Goal: Task Accomplishment & Management: Use online tool/utility

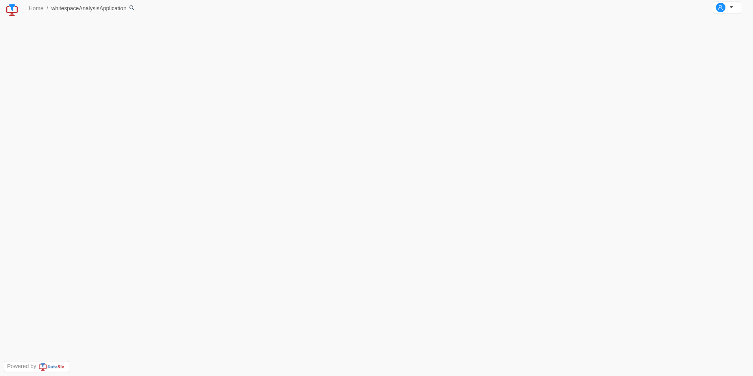
scroll to position [64, 0]
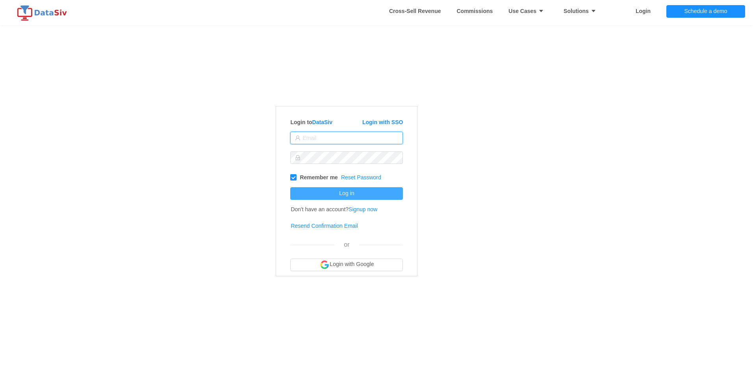
type input "[EMAIL_ADDRESS][DOMAIN_NAME]"
click at [339, 192] on button "Log in" at bounding box center [346, 193] width 113 height 13
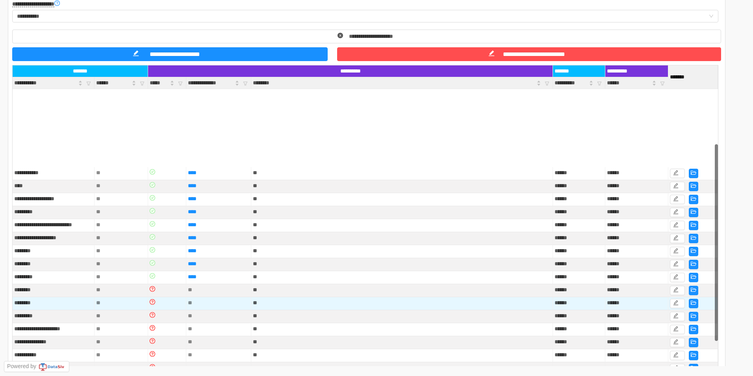
drag, startPoint x: 711, startPoint y: 228, endPoint x: 735, endPoint y: 151, distance: 80.7
click at [713, 236] on div "**********" at bounding box center [365, 230] width 705 height 283
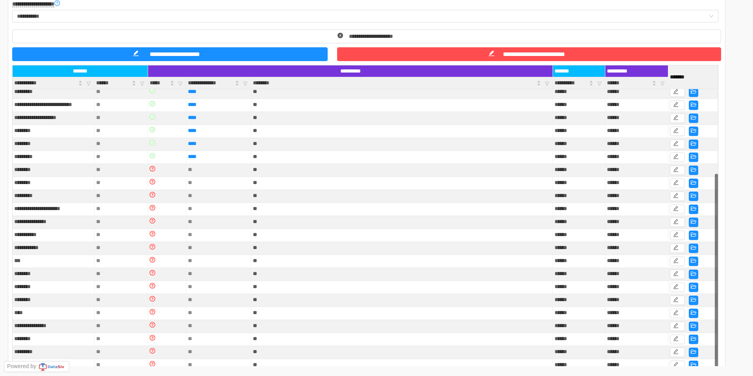
drag, startPoint x: 735, startPoint y: 178, endPoint x: 751, endPoint y: -1, distance: 179.1
